Goal: Transaction & Acquisition: Purchase product/service

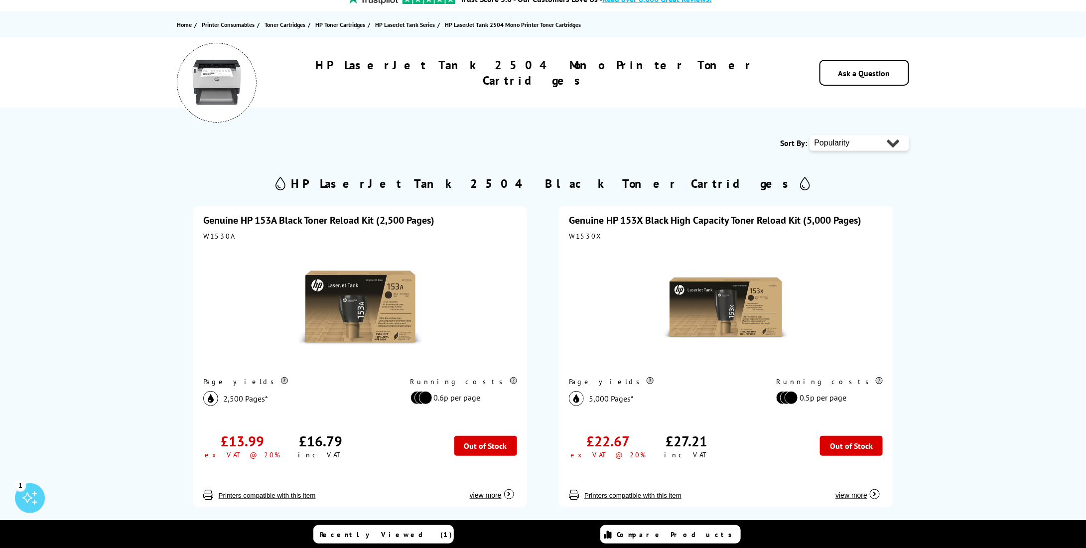
click at [387, 220] on link "Genuine HP 153A Black Toner Reload Kit (2,500 Pages)" at bounding box center [318, 220] width 231 height 13
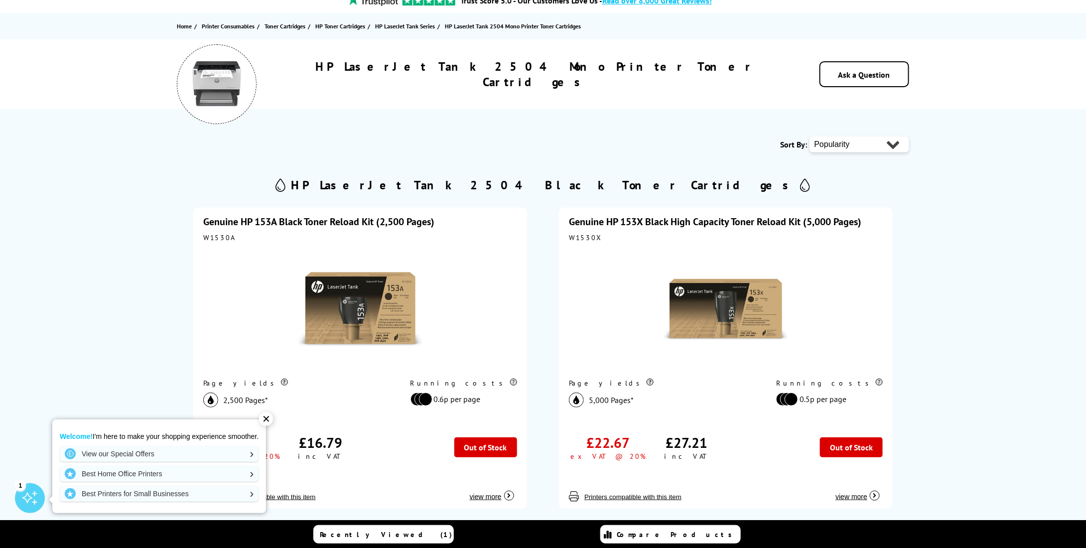
scroll to position [98, 0]
